Goal: Task Accomplishment & Management: Complete application form

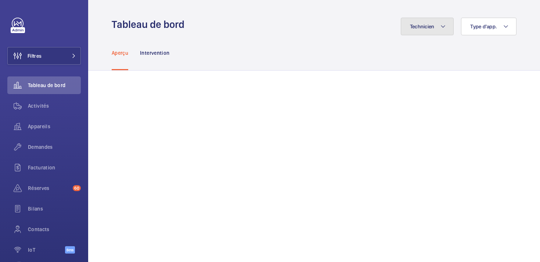
click at [436, 25] on button "Technicien" at bounding box center [427, 27] width 53 height 18
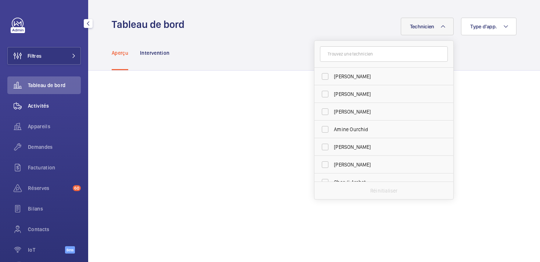
click at [43, 105] on span "Activités" at bounding box center [54, 105] width 53 height 7
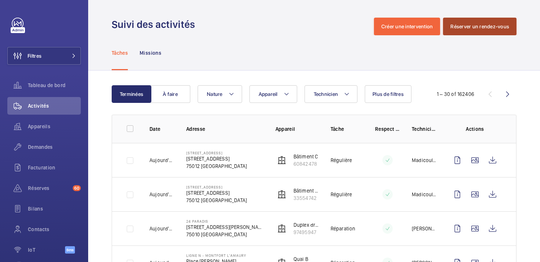
click at [472, 22] on button "Réserver un rendez-vous" at bounding box center [479, 27] width 73 height 18
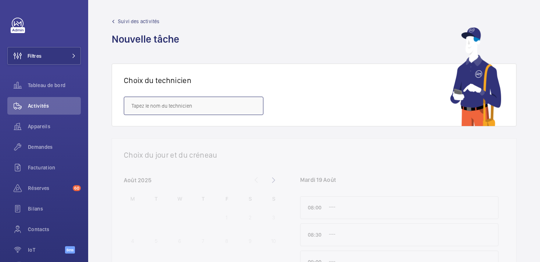
click at [205, 108] on input "text" at bounding box center [194, 106] width 140 height 18
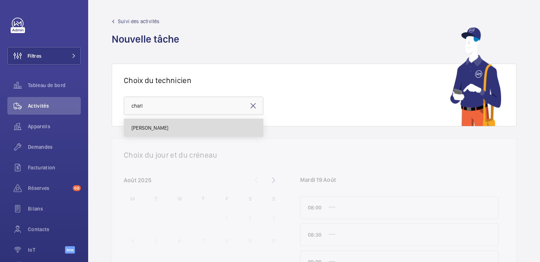
click at [172, 127] on mat-option "[PERSON_NAME]" at bounding box center [193, 128] width 139 height 18
type input "[PERSON_NAME]"
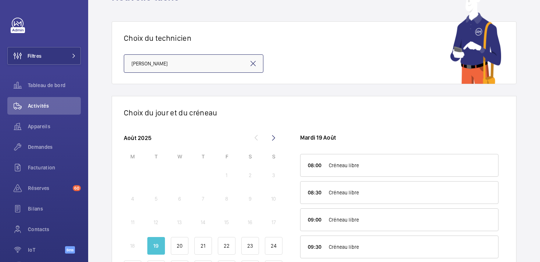
scroll to position [96, 0]
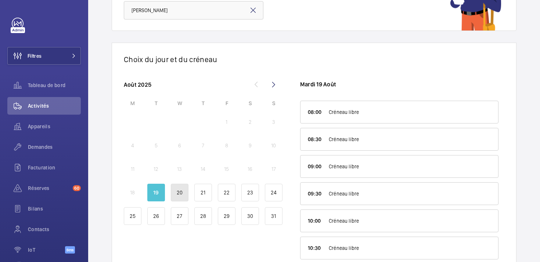
click at [179, 194] on p "20" at bounding box center [180, 192] width 6 height 7
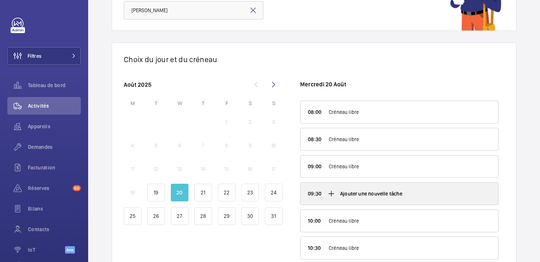
scroll to position [7, 0]
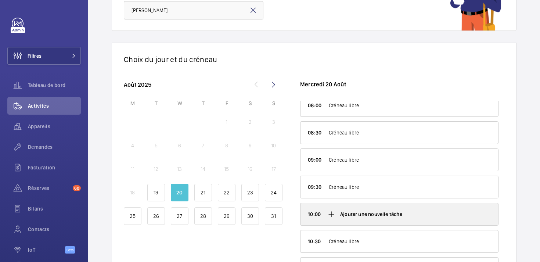
click at [331, 213] on mat-icon at bounding box center [331, 214] width 9 height 9
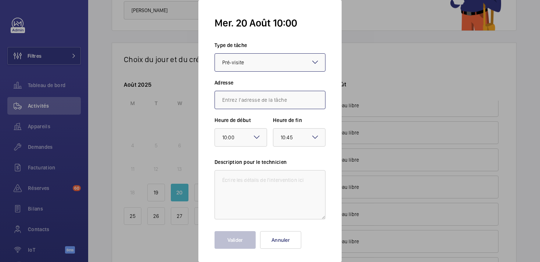
click at [239, 101] on input "text" at bounding box center [270, 100] width 111 height 18
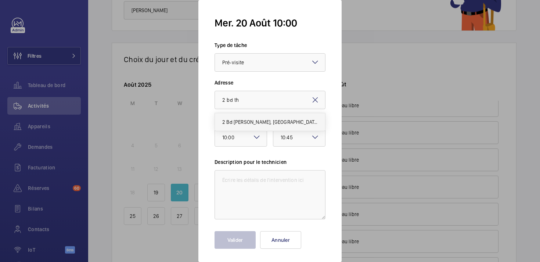
click at [238, 123] on span "2 Bd [PERSON_NAME], [GEOGRAPHIC_DATA]" at bounding box center [270, 121] width 96 height 7
type input "2 Bd [PERSON_NAME], [GEOGRAPHIC_DATA]"
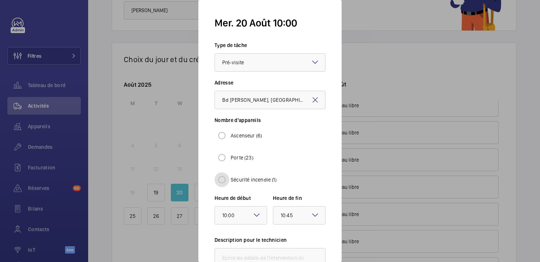
click at [224, 180] on input "Sécurité incendie (1)" at bounding box center [222, 179] width 15 height 15
radio input "true"
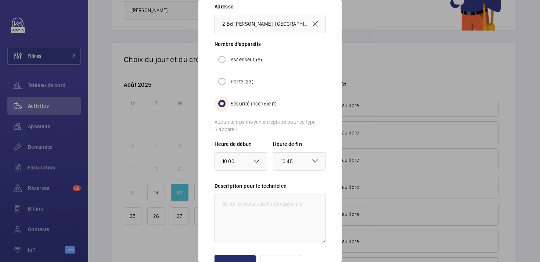
scroll to position [79, 0]
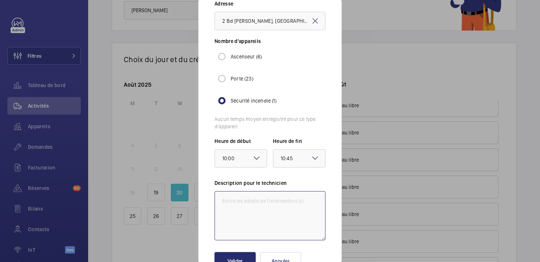
click at [234, 201] on textarea at bounding box center [270, 215] width 111 height 49
click at [255, 214] on textarea "quantitatif envoyé par email merci :)" at bounding box center [270, 215] width 111 height 49
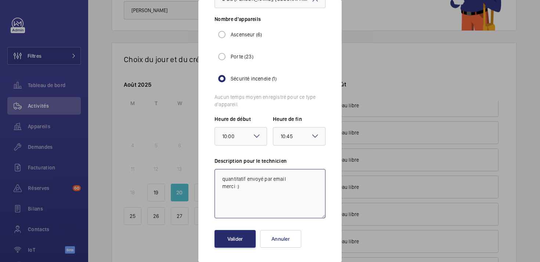
scroll to position [103, 0]
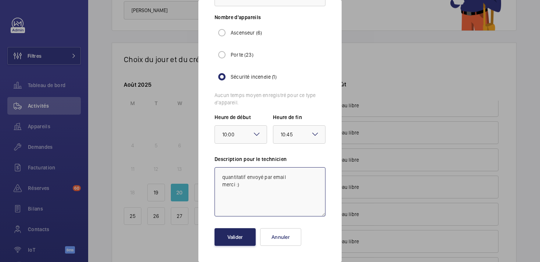
type textarea "quantitatif envoyé par email merci :)"
click at [231, 238] on button "Valider" at bounding box center [235, 237] width 41 height 18
